Goal: Task Accomplishment & Management: Manage account settings

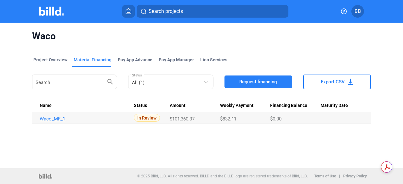
click at [55, 116] on link "Waco_MF_1" at bounding box center [84, 119] width 89 height 6
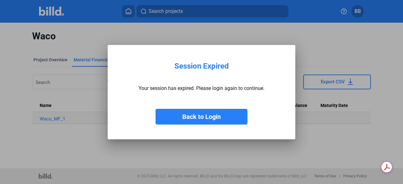
click at [202, 118] on button "Back to Login" at bounding box center [202, 117] width 92 height 16
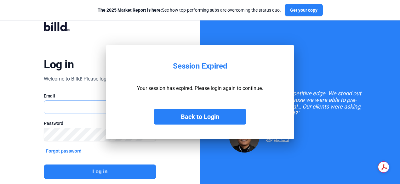
type input "[PERSON_NAME][EMAIL_ADDRESS][DOMAIN_NAME]"
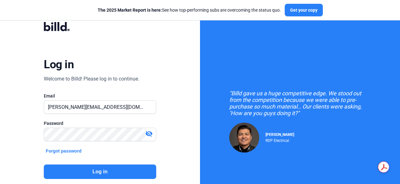
click at [75, 167] on button "Log in" at bounding box center [100, 172] width 112 height 14
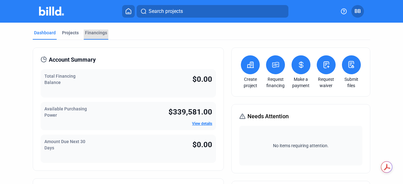
click at [97, 32] on div "Financings" at bounding box center [96, 33] width 22 height 6
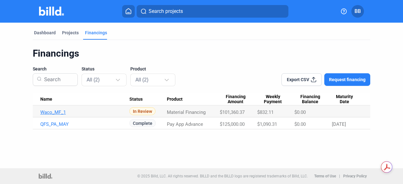
click at [53, 111] on link "Waco_MF_1" at bounding box center [84, 113] width 89 height 6
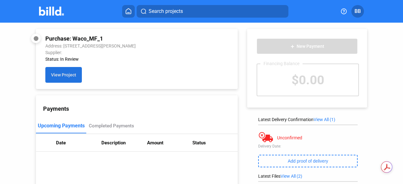
click at [69, 75] on span "View Project" at bounding box center [63, 75] width 25 height 5
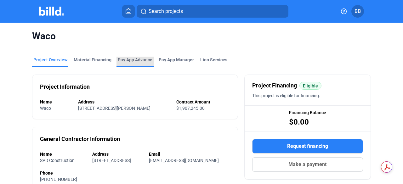
click at [141, 60] on div "Pay App Advance" at bounding box center [135, 60] width 35 height 6
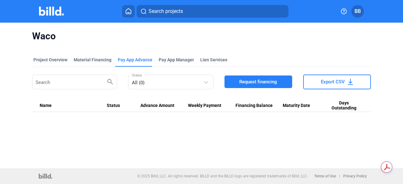
click at [49, 11] on img at bounding box center [51, 11] width 25 height 9
click at [49, 12] on img at bounding box center [51, 11] width 25 height 9
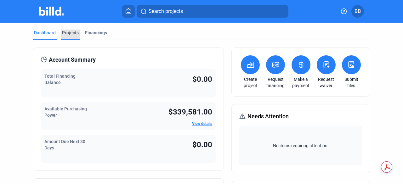
click at [72, 31] on div "Projects" at bounding box center [70, 33] width 17 height 6
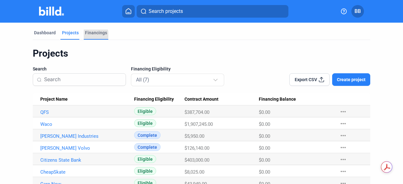
click at [91, 35] on div "Financings" at bounding box center [96, 33] width 22 height 6
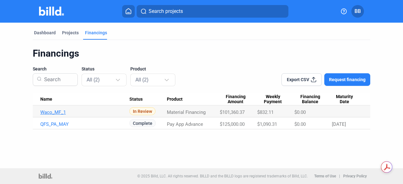
click at [114, 113] on link "Waco_MF_1" at bounding box center [84, 113] width 89 height 6
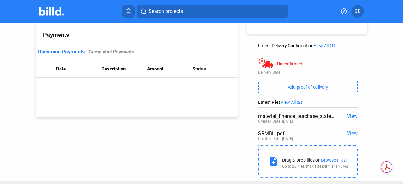
scroll to position [75, 0]
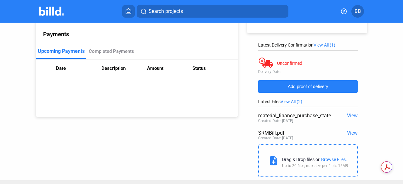
click at [299, 87] on span "Add proof of delivery" at bounding box center [308, 86] width 40 height 5
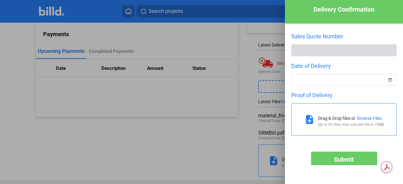
scroll to position [0, 0]
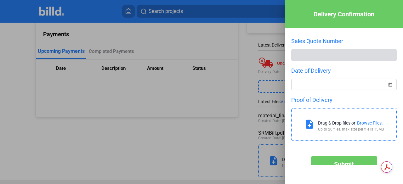
click at [387, 85] on span "Open calendar" at bounding box center [390, 80] width 15 height 15
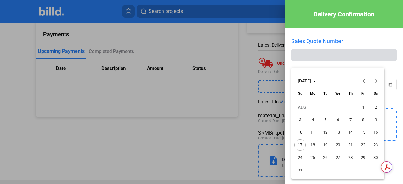
click at [364, 82] on button "Previous month" at bounding box center [364, 81] width 13 height 13
click at [314, 120] on span "2" at bounding box center [312, 119] width 11 height 11
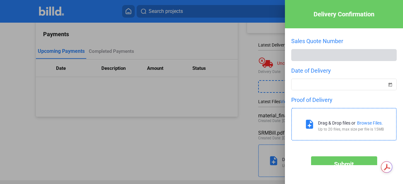
click at [360, 123] on div "Browse Files." at bounding box center [370, 123] width 26 height 5
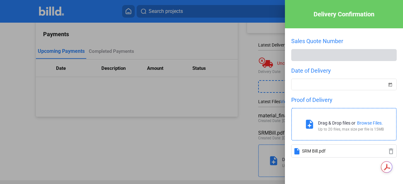
scroll to position [40, 0]
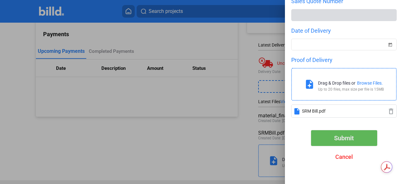
click at [345, 136] on span "Submit" at bounding box center [344, 139] width 20 height 8
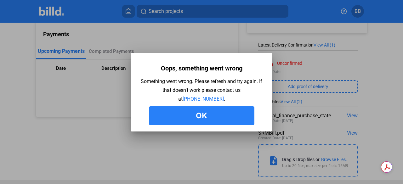
click at [227, 116] on button "Ok" at bounding box center [202, 116] width 106 height 19
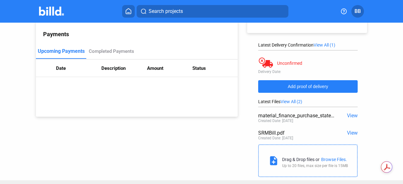
click at [312, 86] on span "Add proof of delivery" at bounding box center [308, 86] width 40 height 5
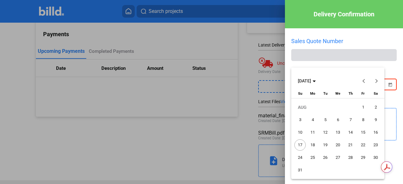
click at [371, 86] on div "Delivery Confirmation Sales Quote Number Date of Delivery Proof of Delivery not…" at bounding box center [201, 92] width 403 height 184
click at [364, 82] on button "Previous month" at bounding box center [364, 81] width 13 height 13
click at [314, 120] on span "2" at bounding box center [312, 119] width 11 height 11
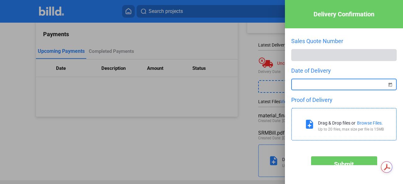
click at [362, 123] on div "Browse Files." at bounding box center [370, 123] width 26 height 5
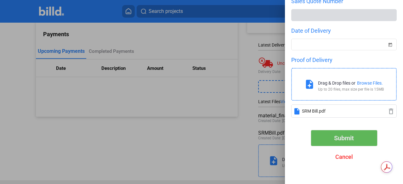
click at [347, 136] on span "Submit" at bounding box center [344, 139] width 20 height 8
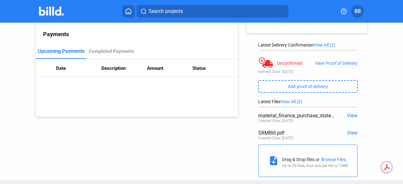
click at [347, 116] on span "View" at bounding box center [352, 116] width 11 height 6
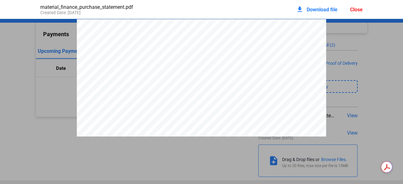
scroll to position [3, 0]
click at [359, 9] on div "Close" at bounding box center [356, 10] width 13 height 6
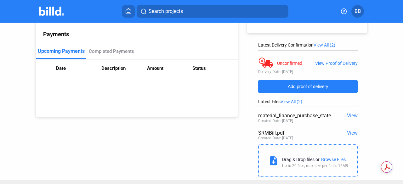
click at [315, 81] on button "Add proof of delivery" at bounding box center [308, 86] width 100 height 13
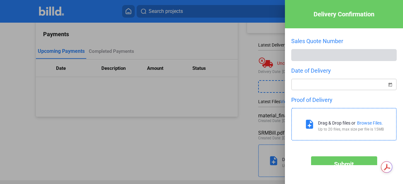
click at [388, 85] on span "Open calendar" at bounding box center [390, 80] width 15 height 15
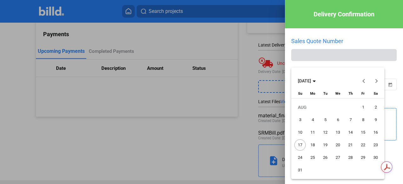
click at [365, 84] on span "Previous month" at bounding box center [364, 80] width 15 height 15
click at [349, 157] on span "24" at bounding box center [350, 157] width 11 height 11
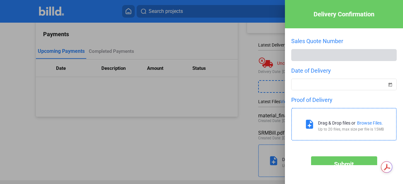
click at [360, 124] on div "Browse Files." at bounding box center [370, 123] width 26 height 5
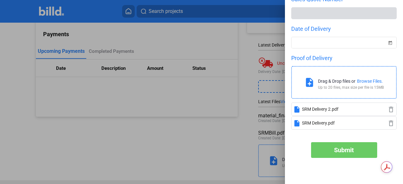
scroll to position [54, 0]
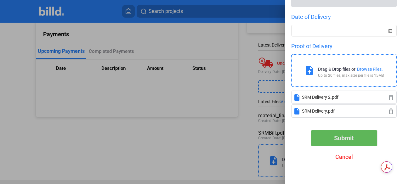
click at [351, 137] on span "Submit" at bounding box center [344, 139] width 20 height 8
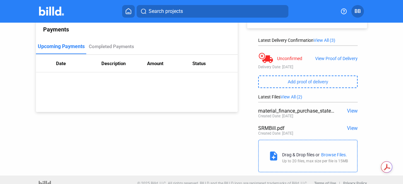
scroll to position [83, 0]
